Goal: Complete application form

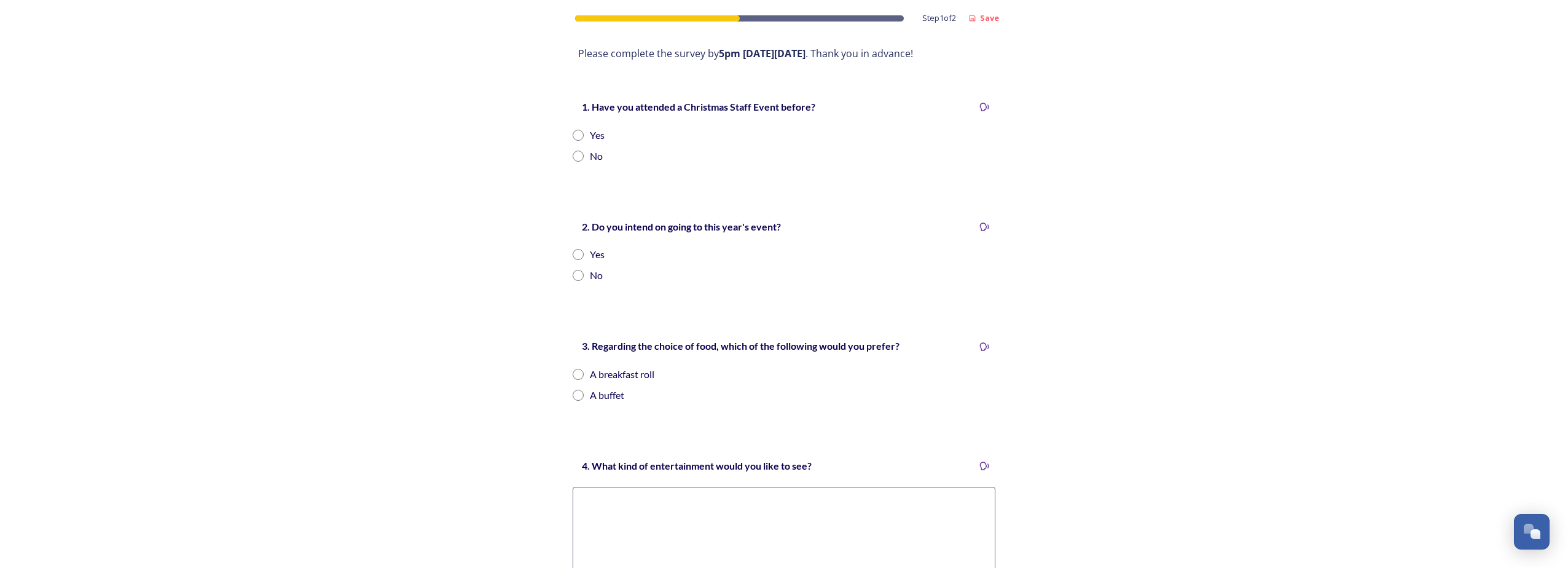
scroll to position [246, 0]
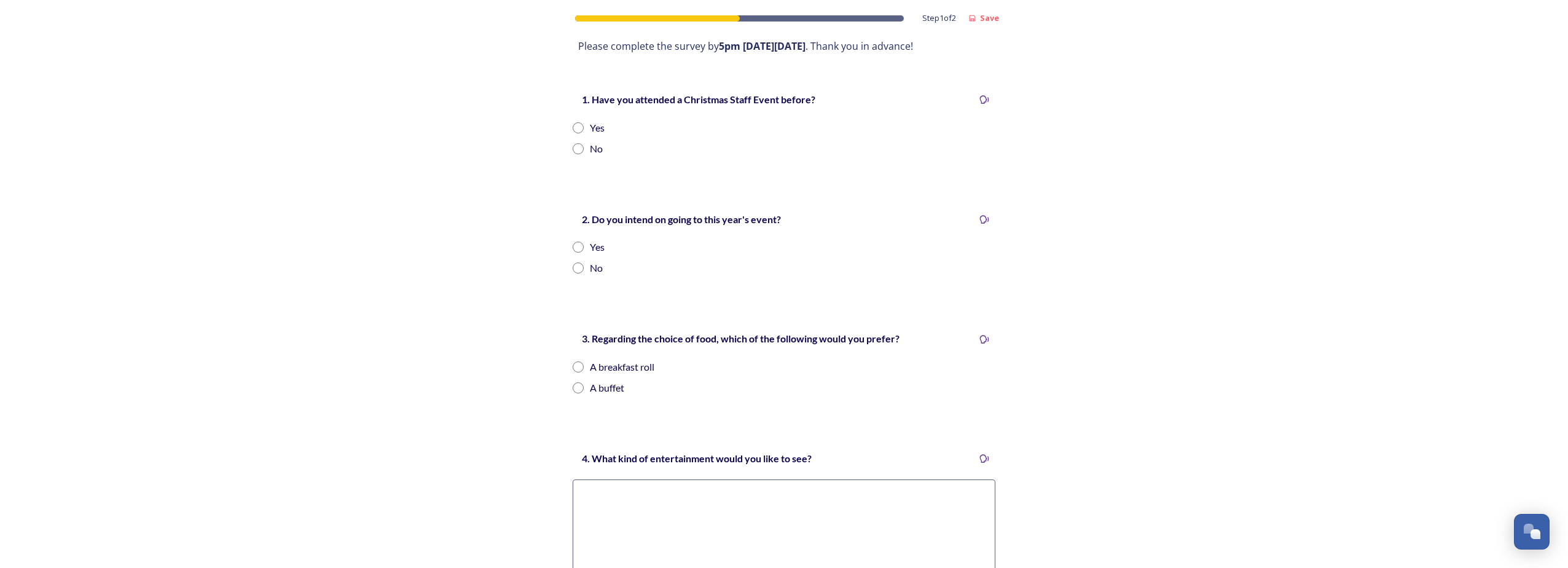
click at [387, 122] on input "radio" at bounding box center [578, 128] width 11 height 11
radio input "true"
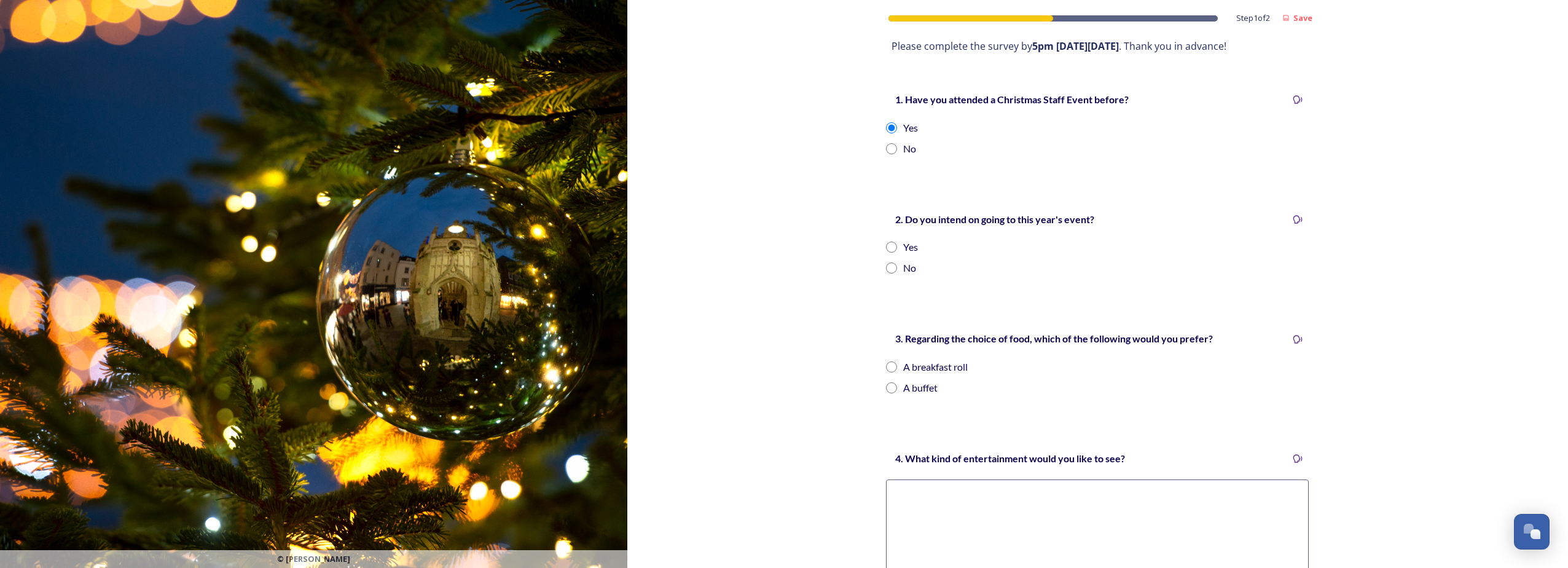
click at [387, 241] on input "radio" at bounding box center [891, 247] width 11 height 11
radio input "true"
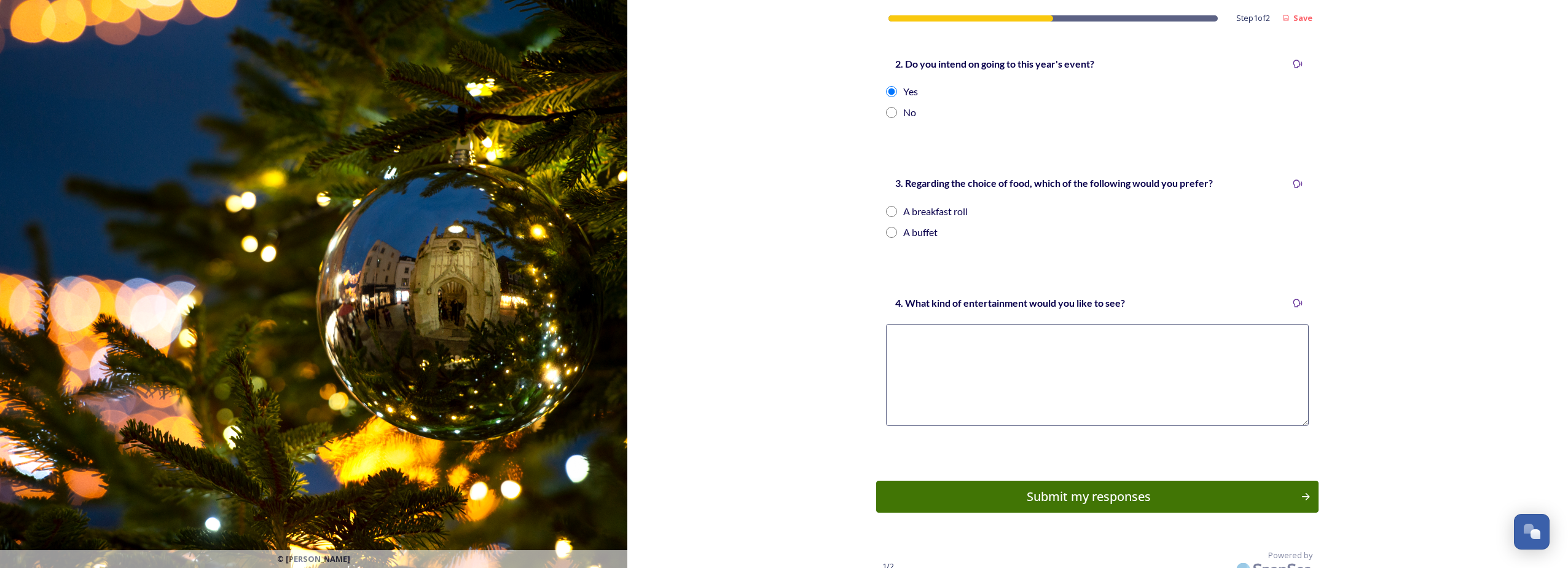
scroll to position [403, 0]
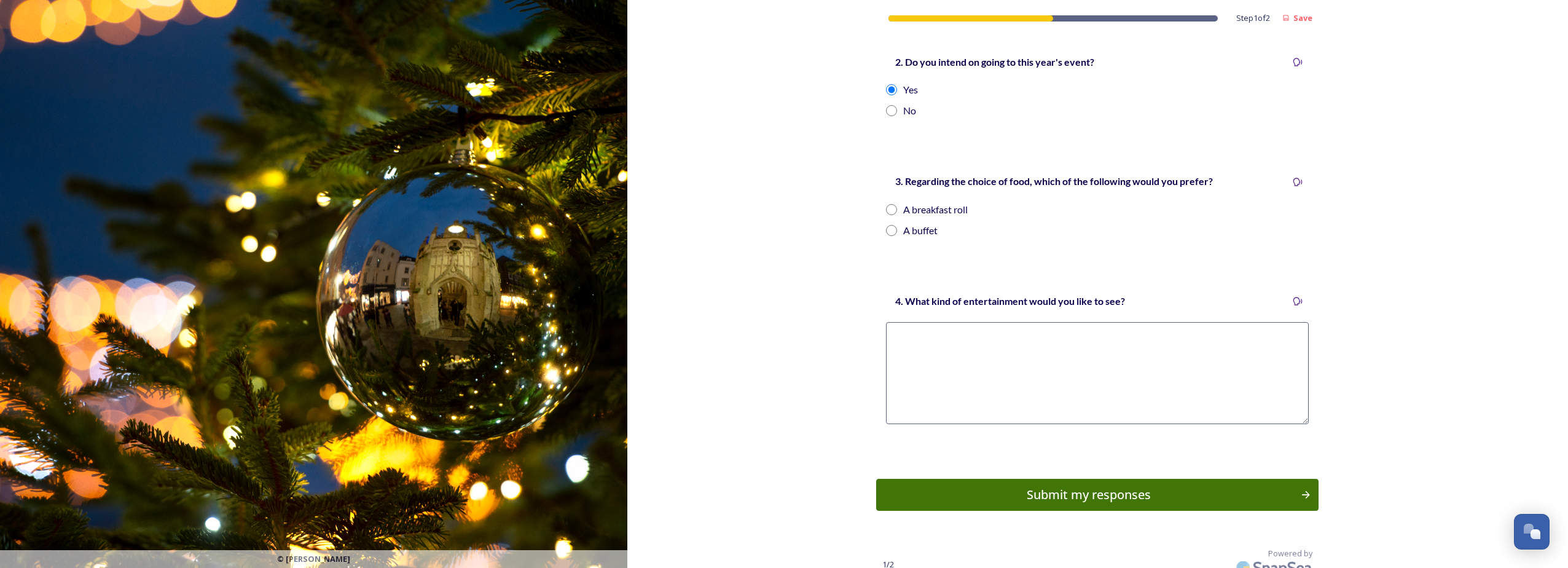
click at [387, 225] on input "radio" at bounding box center [891, 230] width 11 height 11
radio input "true"
click at [387, 338] on textarea at bounding box center [1097, 373] width 422 height 102
click at [387, 341] on textarea at bounding box center [1097, 373] width 422 height 102
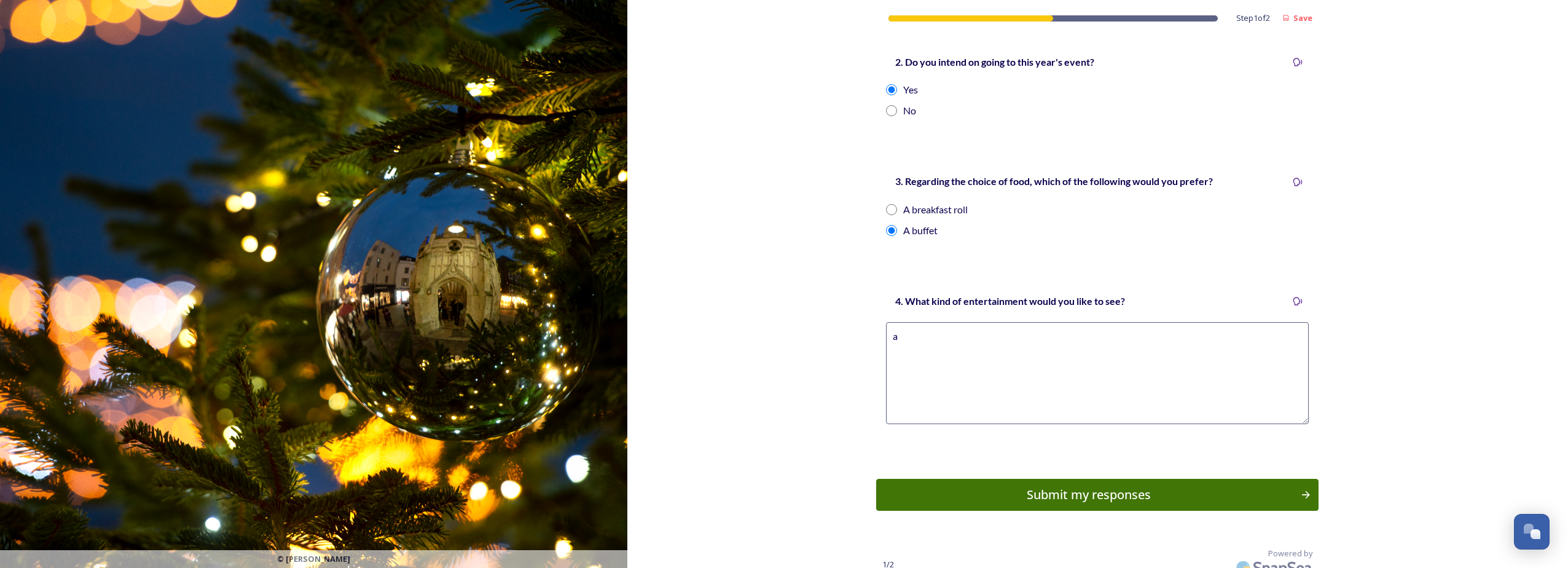
type textarea "a"
drag, startPoint x: 1282, startPoint y: 321, endPoint x: 1308, endPoint y: 338, distance: 31.1
click at [387, 322] on textarea "Active games rather than sit down activities. Could be something like 'guess wh…" at bounding box center [1097, 373] width 422 height 102
drag, startPoint x: 1284, startPoint y: 323, endPoint x: 1293, endPoint y: 323, distance: 9.0
click at [387, 322] on textarea "Active games rather than sit down activities. Could be something like 'guess wh…" at bounding box center [1097, 373] width 422 height 102
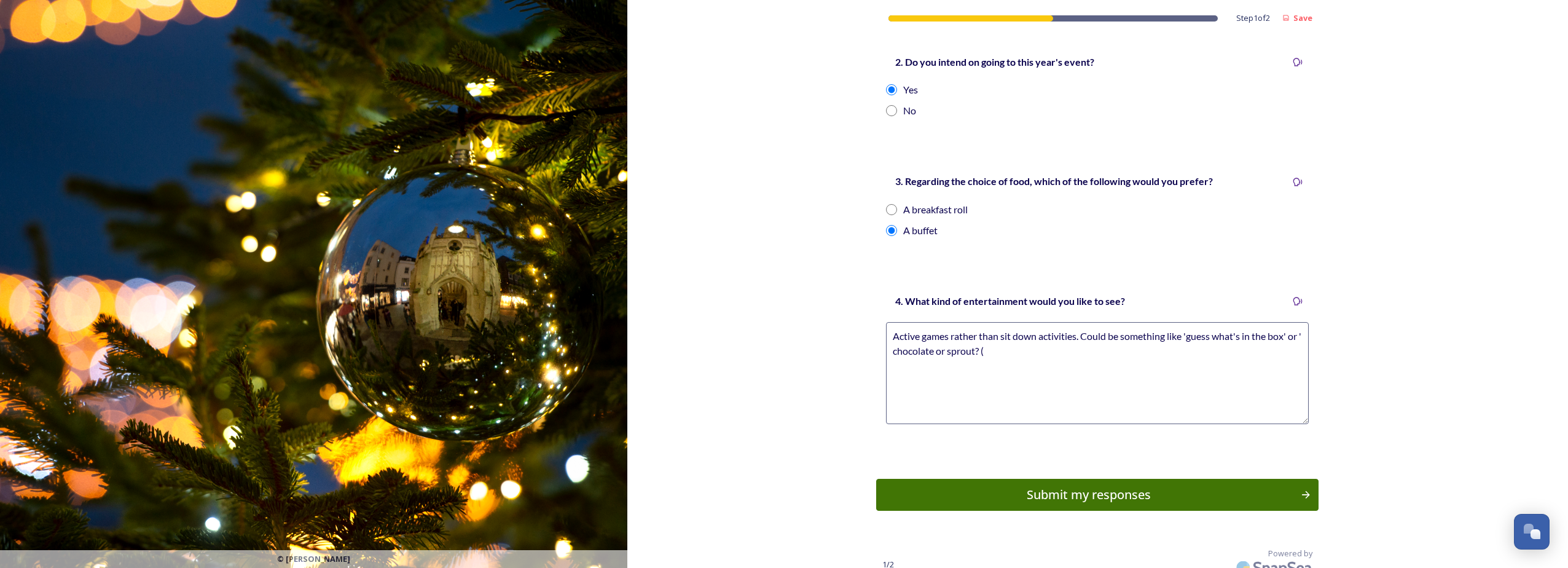
click at [387, 322] on textarea "Active games rather than sit down activities. Could be something like 'guess wh…" at bounding box center [1097, 373] width 422 height 102
click at [387, 336] on textarea "Active games rather than sit down activities. Could be something like 'guess wh…" at bounding box center [1097, 373] width 422 height 102
type textarea "Active games rather than sit down activities. Could be something like 'guess wh…"
drag, startPoint x: 1088, startPoint y: 475, endPoint x: 1057, endPoint y: 468, distance: 31.8
click at [387, 341] on div "Submit my responses" at bounding box center [1088, 495] width 411 height 19
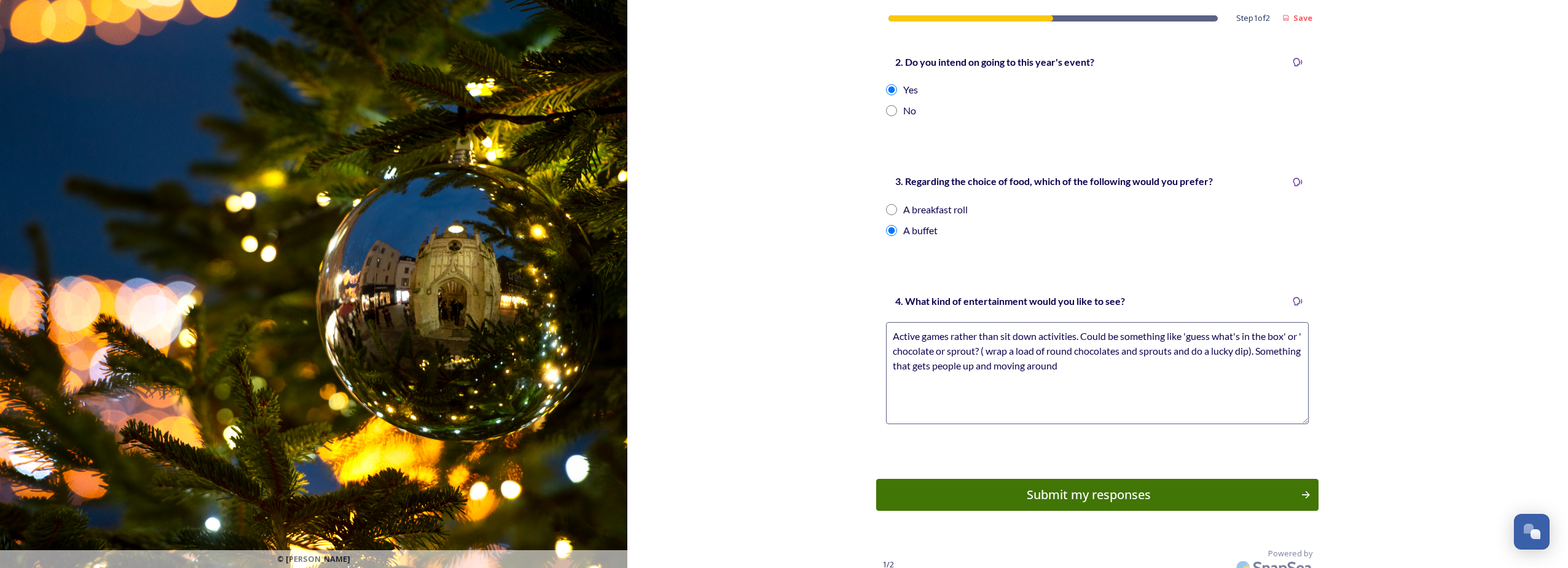
scroll to position [0, 0]
